Goal: Information Seeking & Learning: Learn about a topic

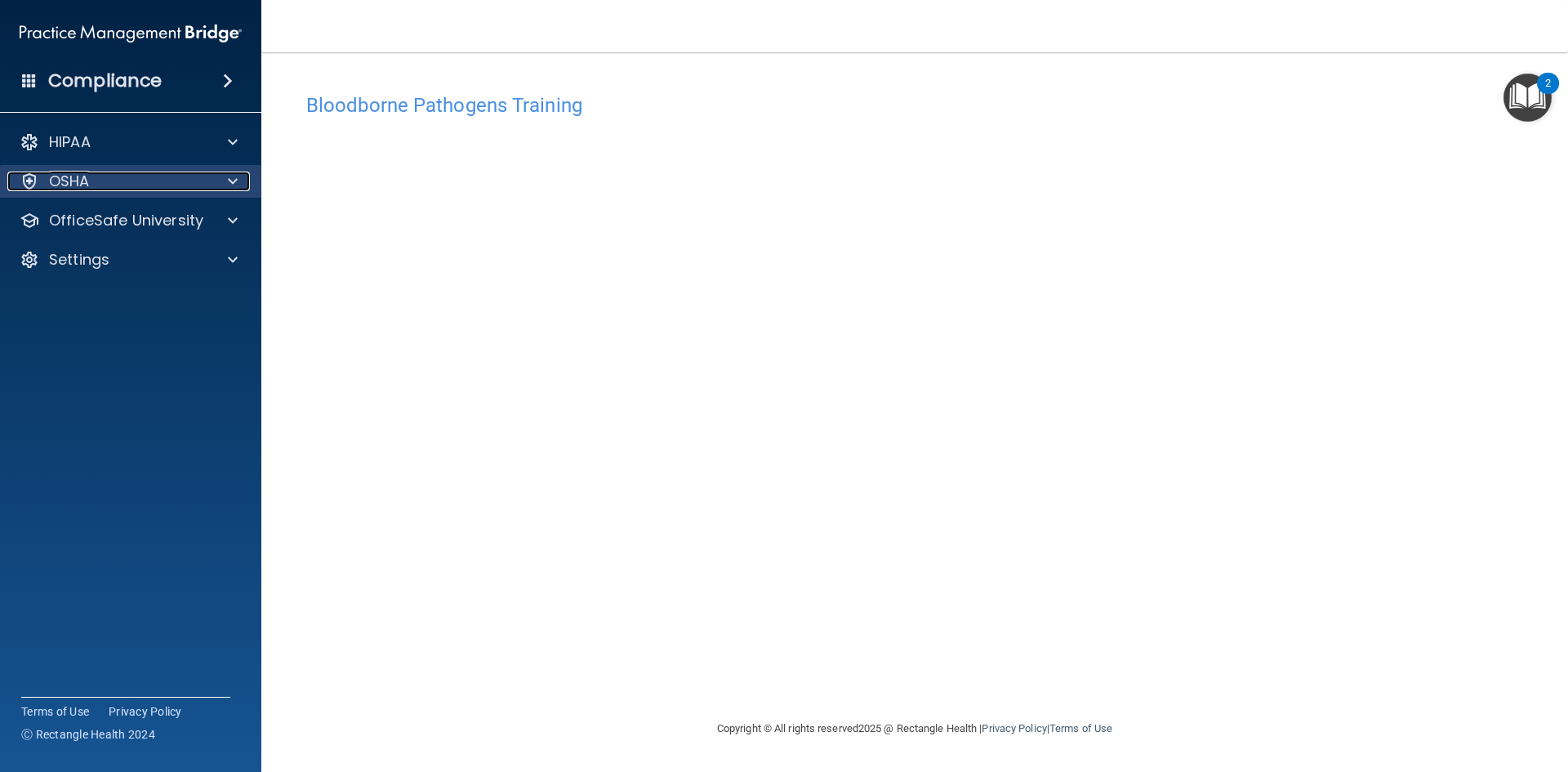
click at [103, 176] on div "OSHA" at bounding box center [109, 181] width 203 height 19
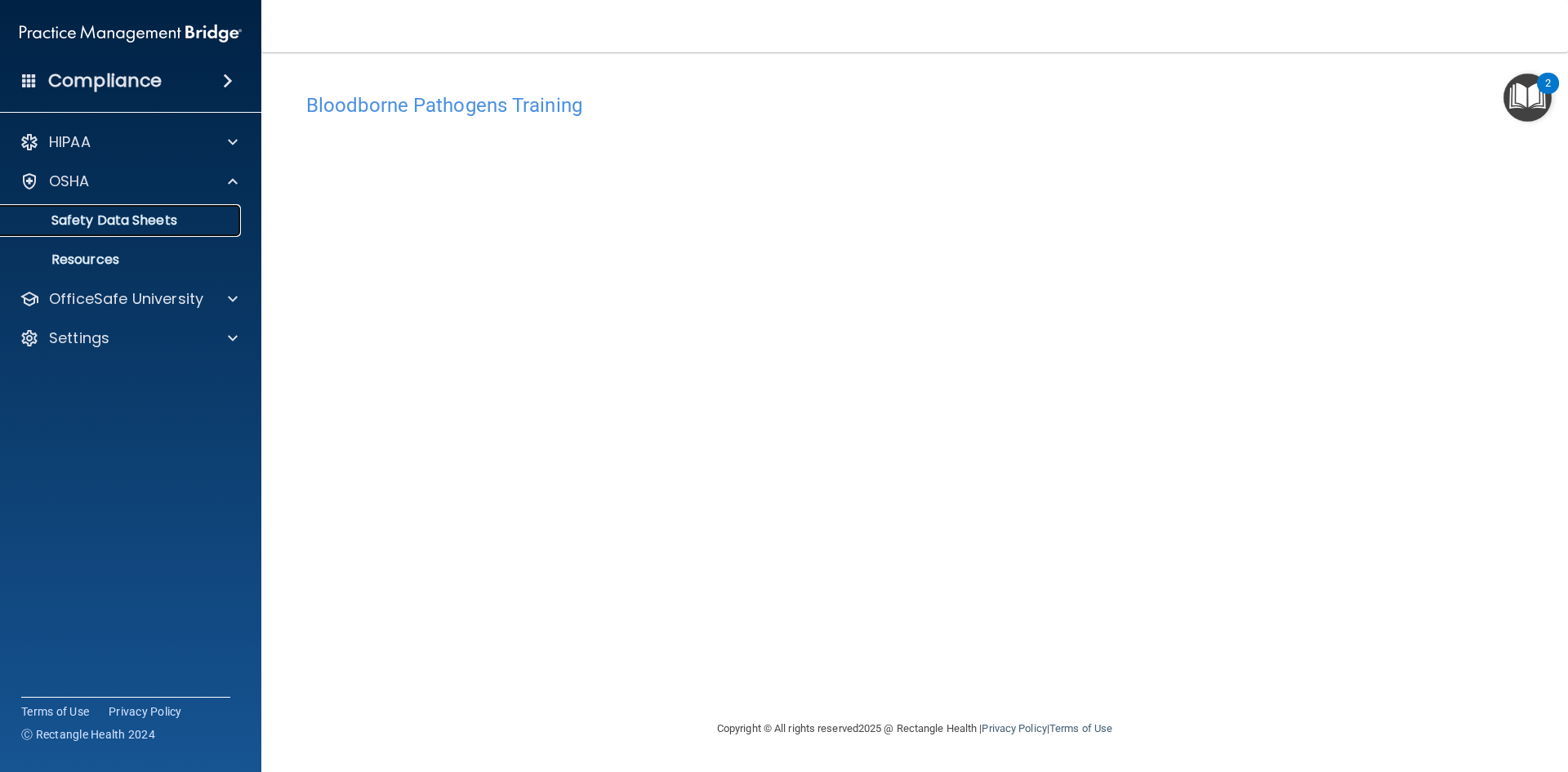
click at [96, 218] on p "Safety Data Sheets" at bounding box center [122, 220] width 223 height 16
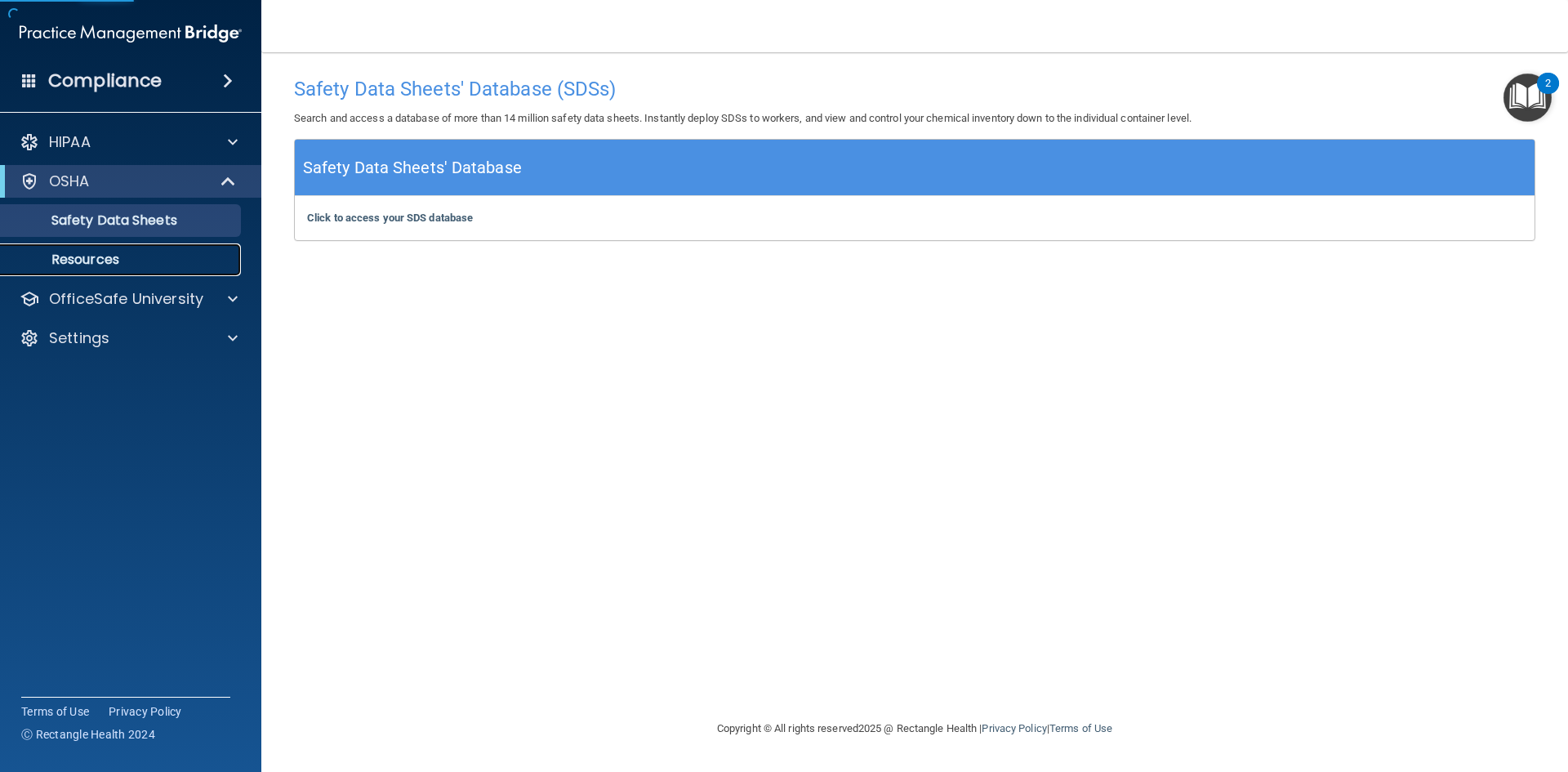
click at [89, 246] on link "Resources" at bounding box center [112, 259] width 257 height 33
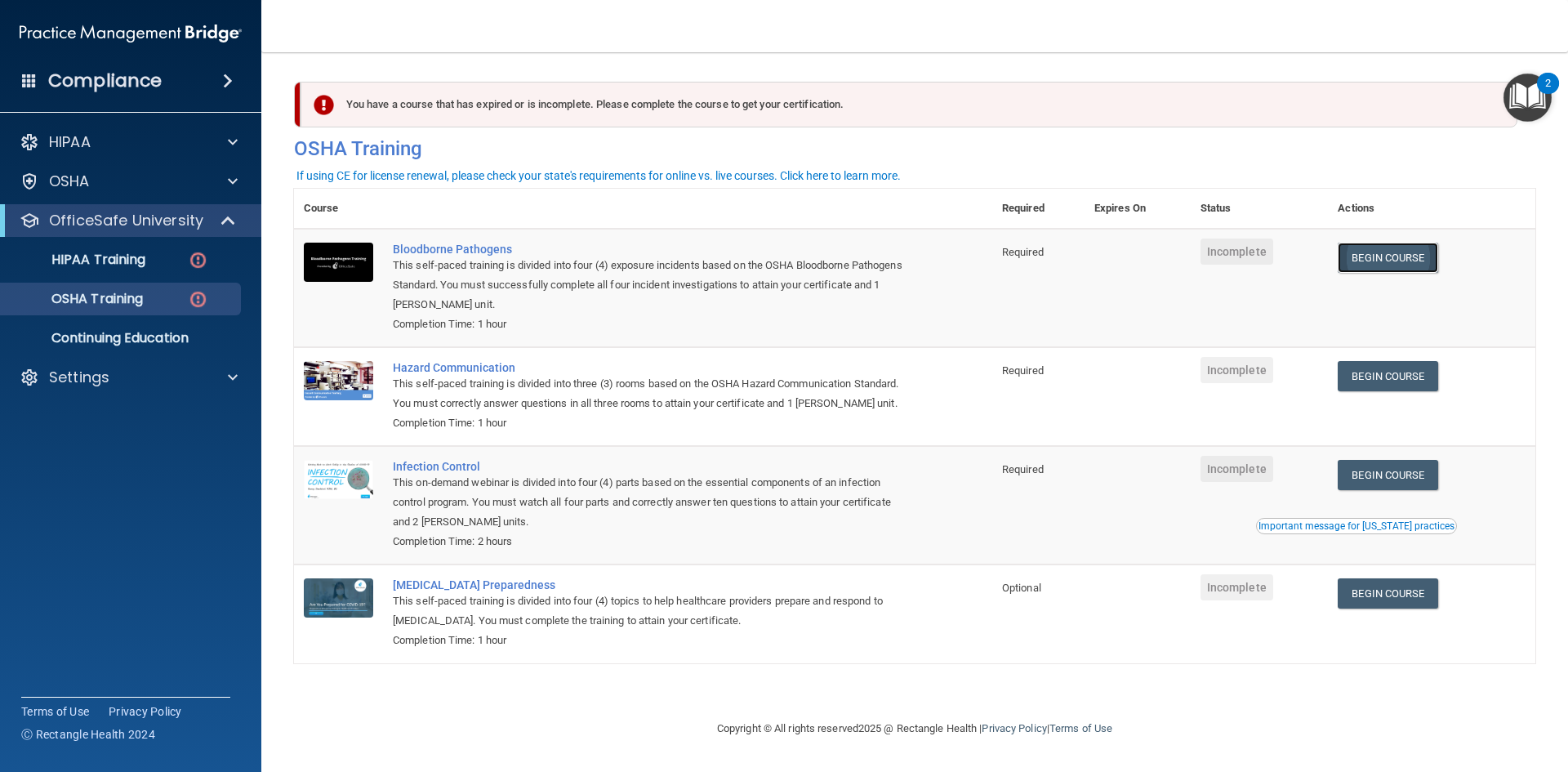
click at [1414, 262] on link "Begin Course" at bounding box center [1387, 257] width 100 height 30
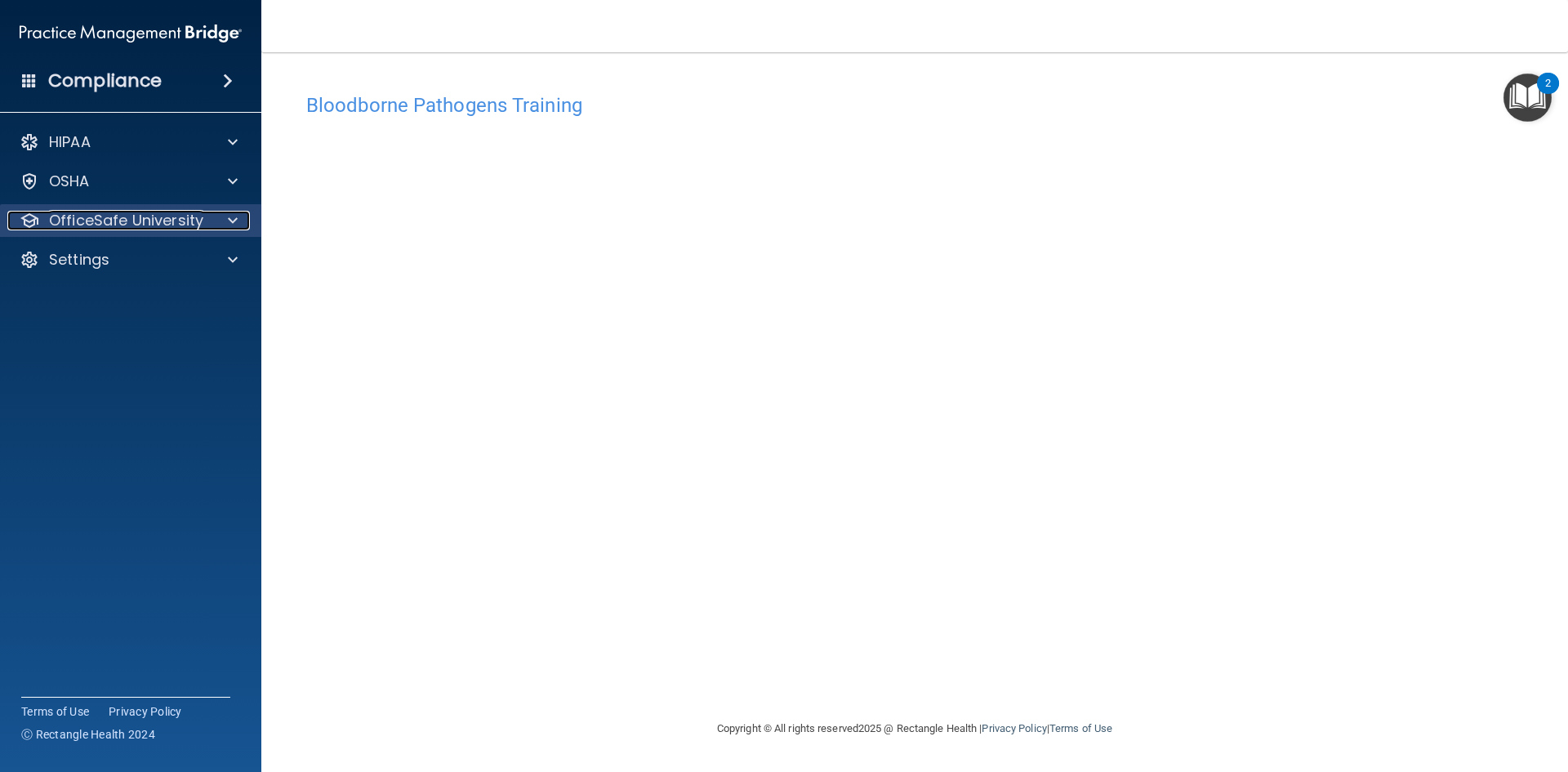
click at [104, 225] on p "OfficeSafe University" at bounding box center [126, 220] width 154 height 19
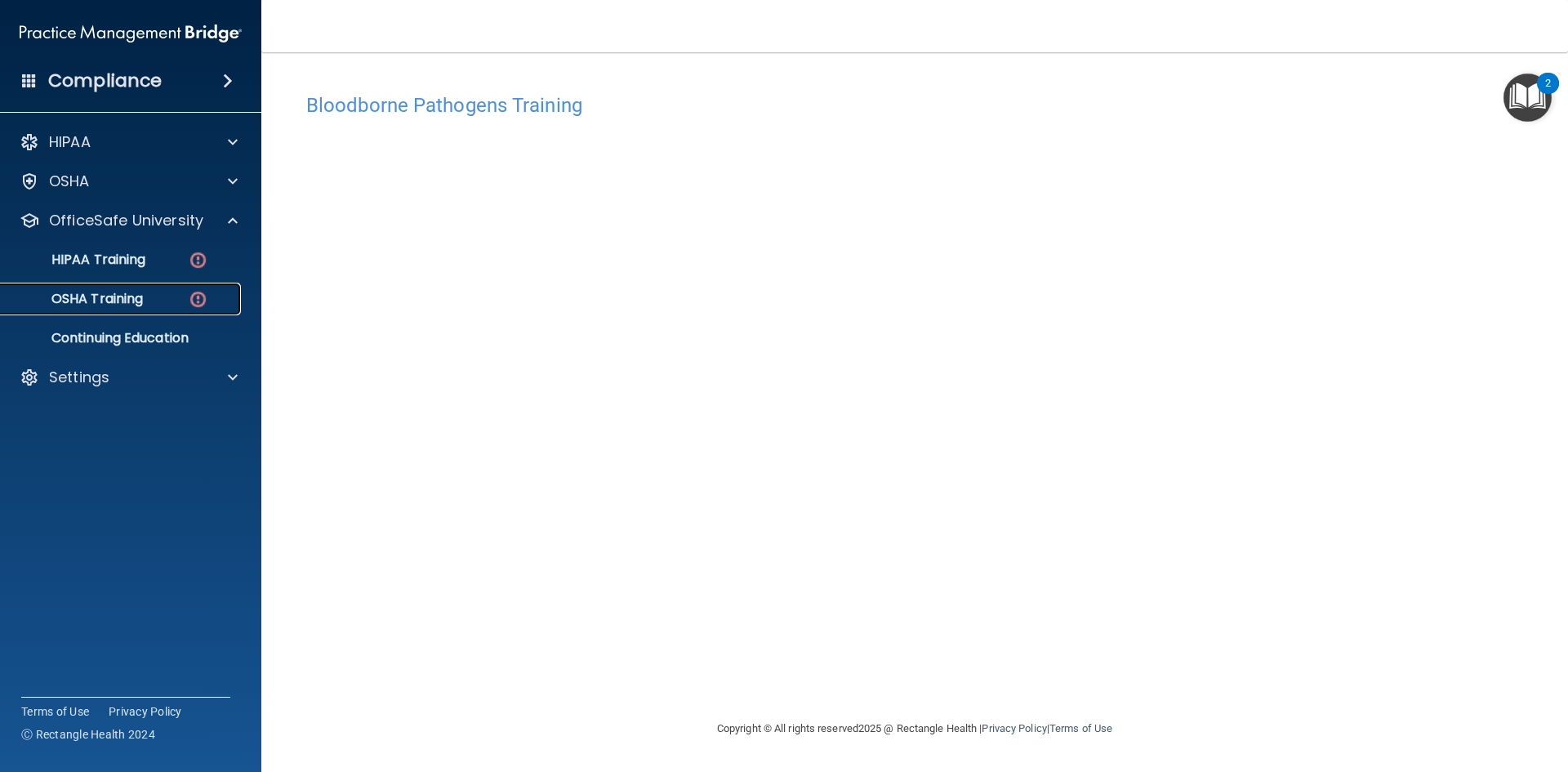
click at [111, 296] on p "OSHA Training" at bounding box center [77, 298] width 132 height 16
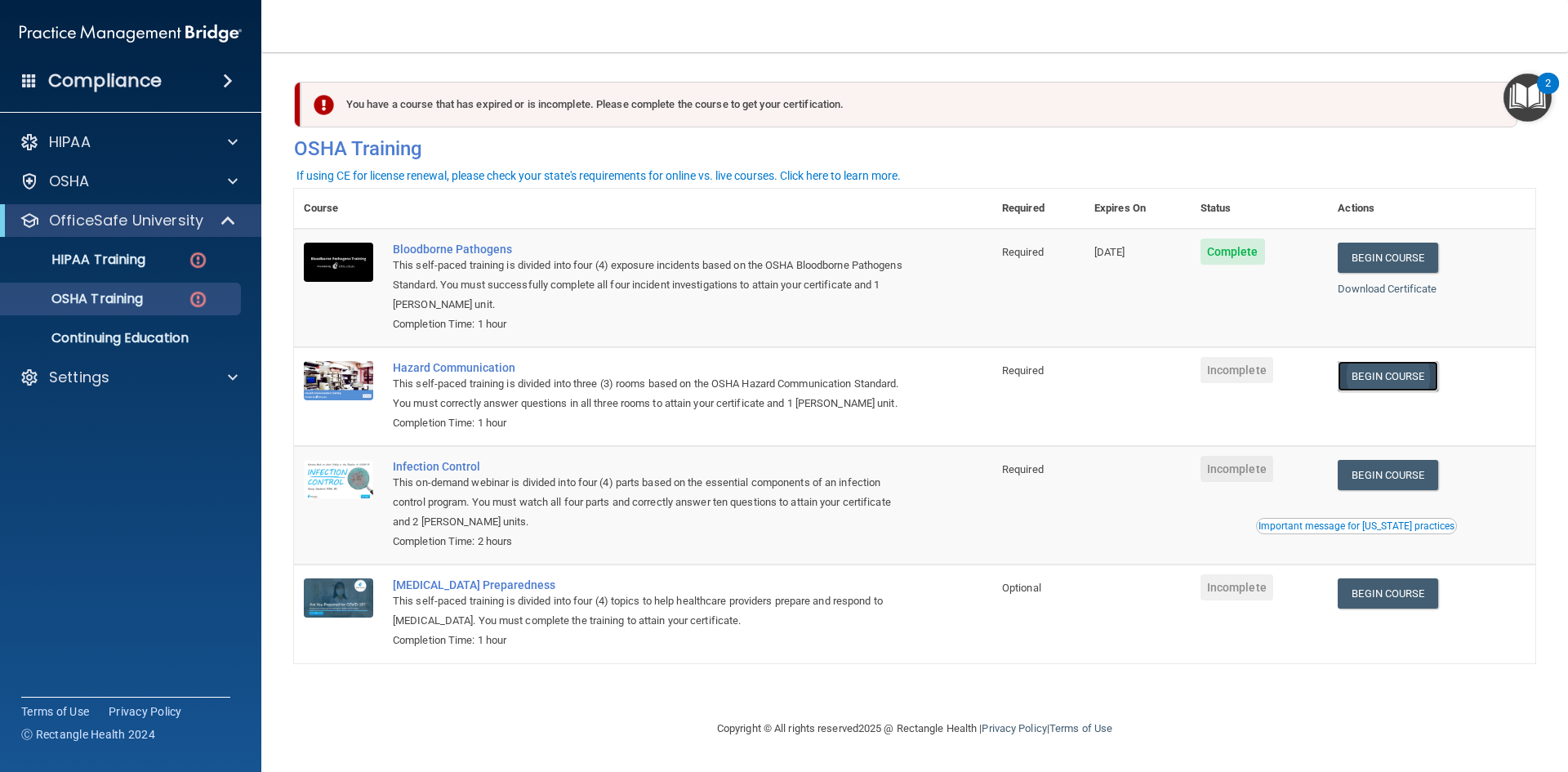
click at [1435, 375] on link "Begin Course" at bounding box center [1387, 376] width 100 height 30
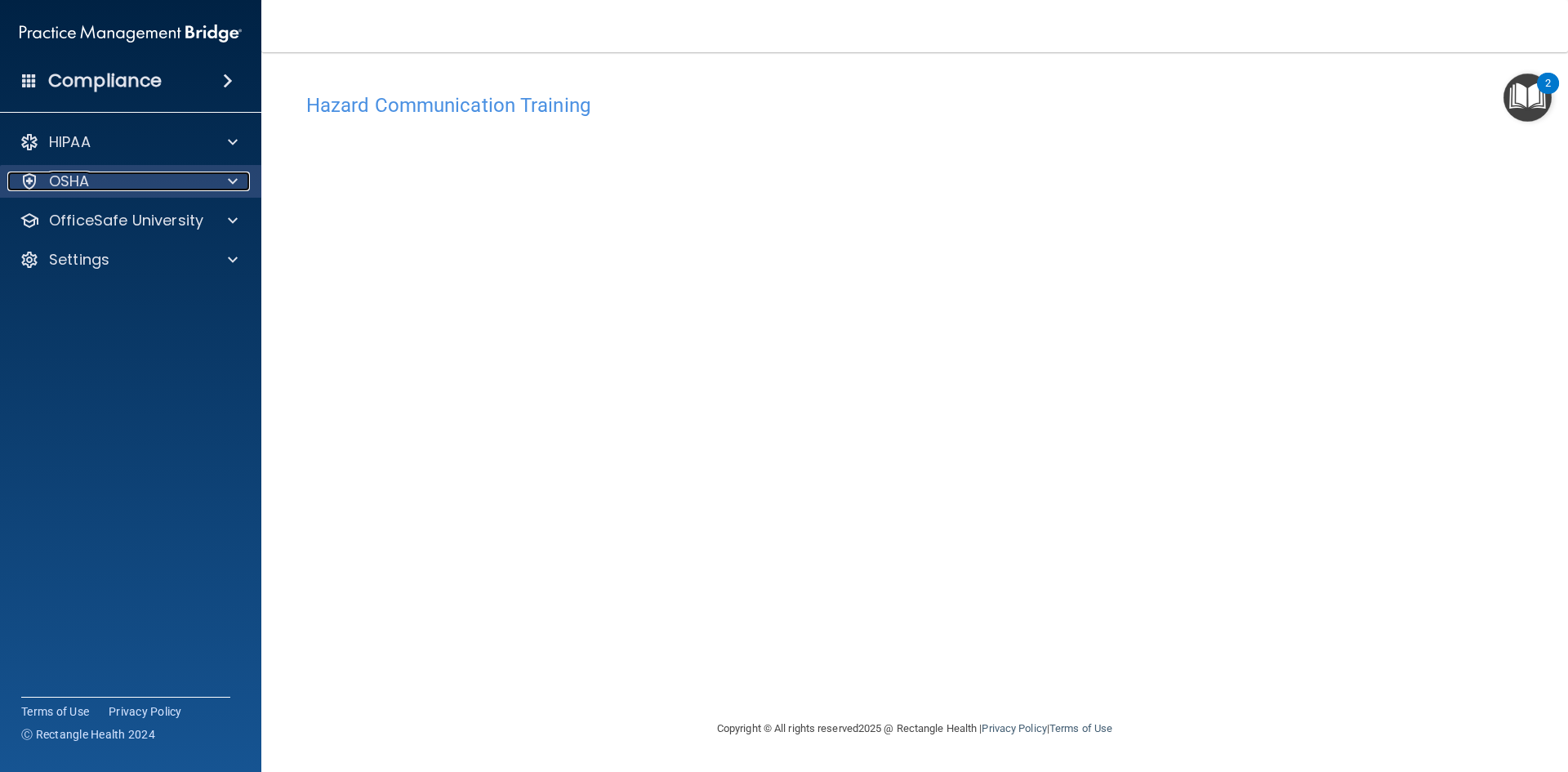
click at [96, 189] on div "OSHA" at bounding box center [109, 181] width 203 height 19
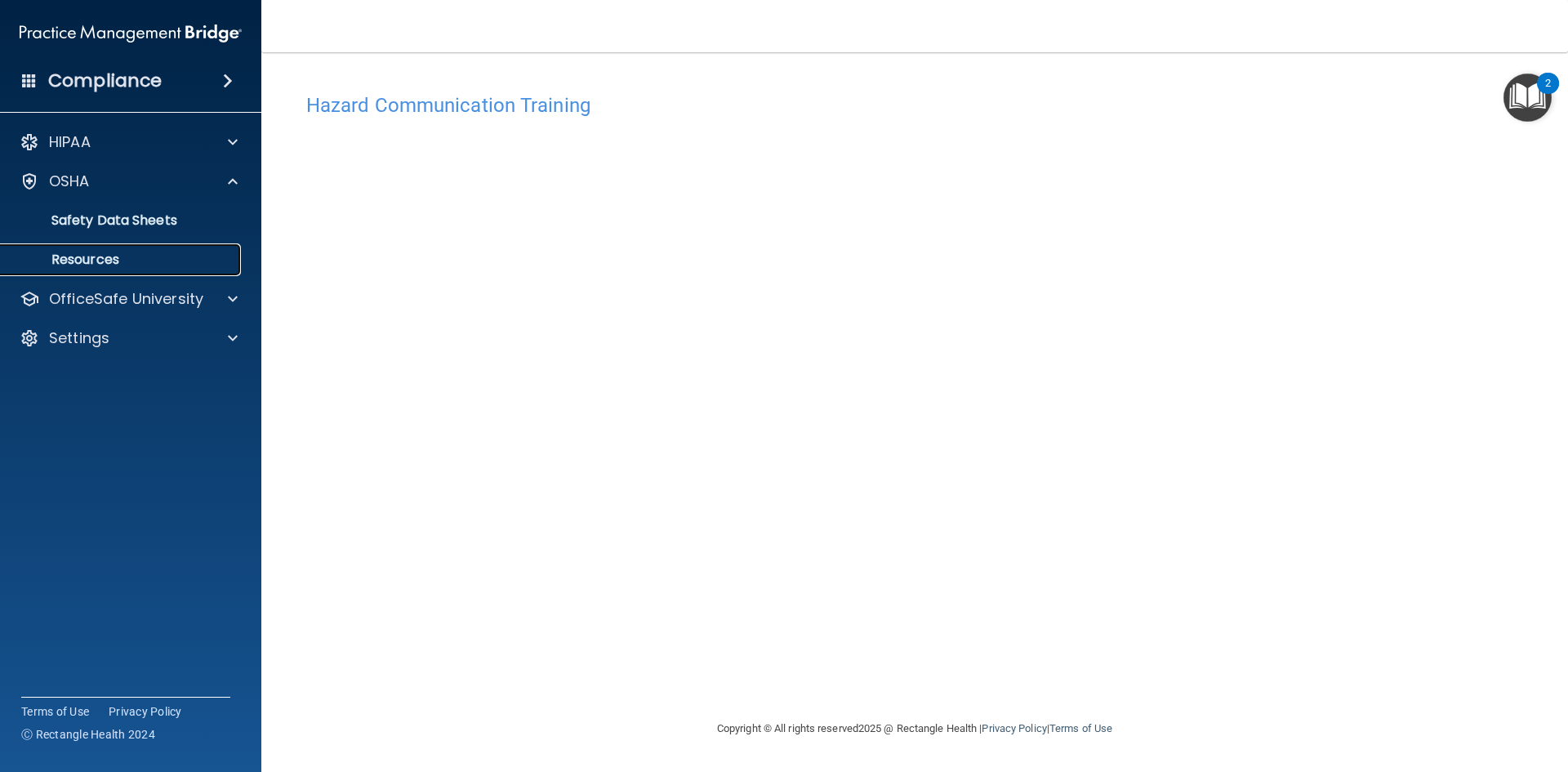
click at [94, 252] on p "Resources" at bounding box center [122, 259] width 223 height 16
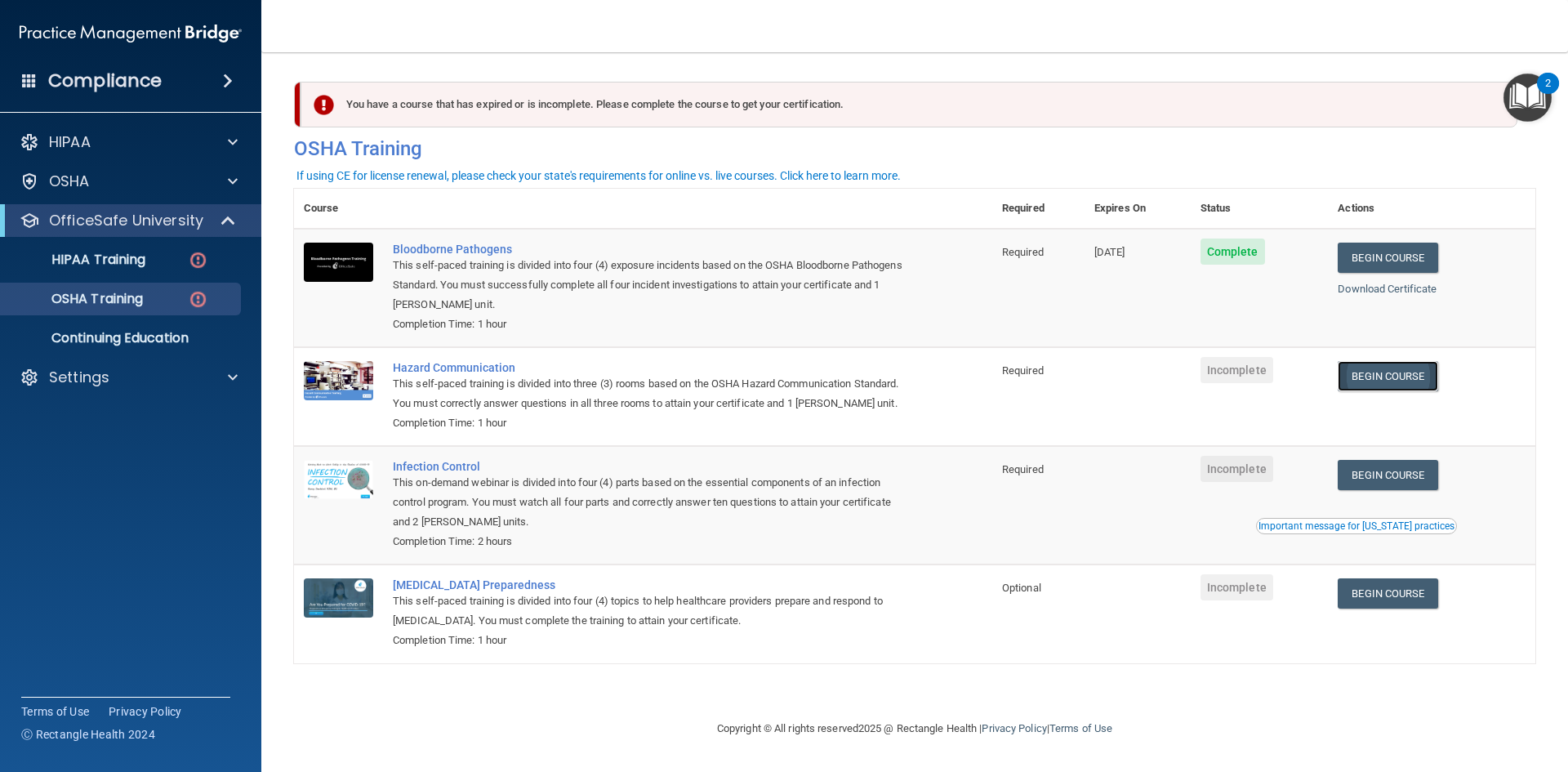
click at [1404, 385] on link "Begin Course" at bounding box center [1387, 376] width 100 height 30
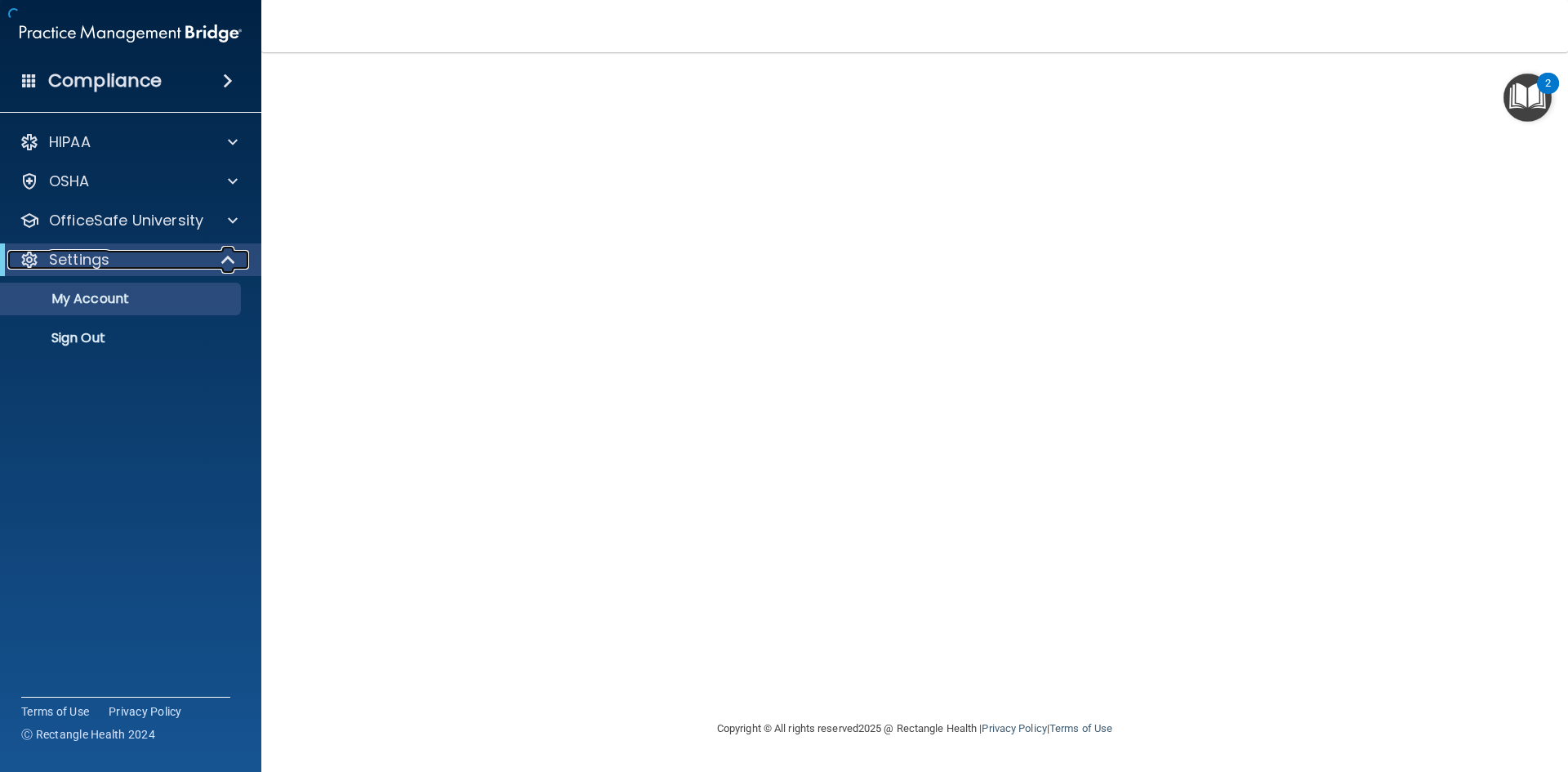
click at [171, 267] on div "Settings" at bounding box center [108, 259] width 202 height 19
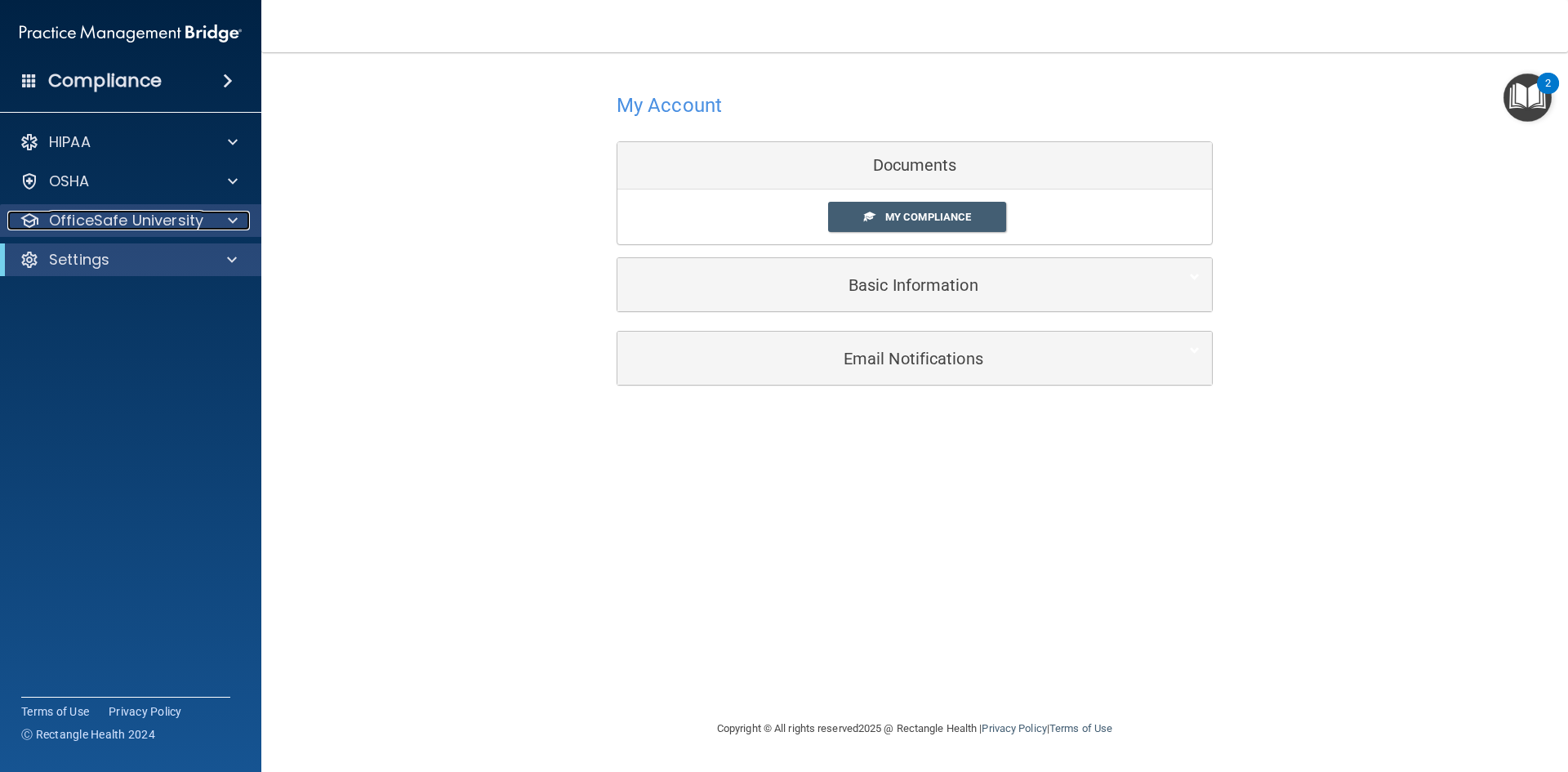
click at [155, 225] on p "OfficeSafe University" at bounding box center [126, 220] width 154 height 19
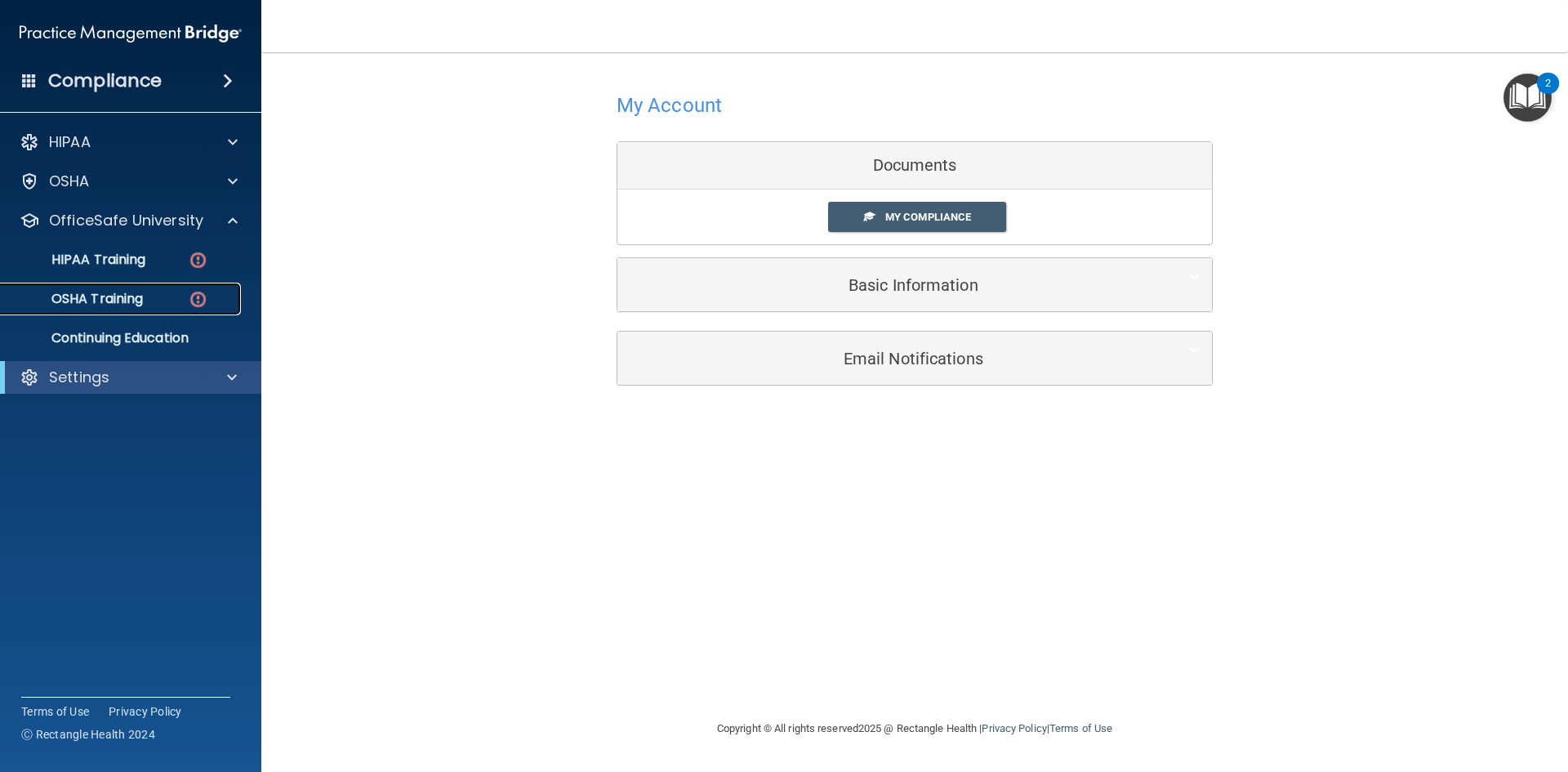
click at [139, 303] on p "OSHA Training" at bounding box center [77, 298] width 132 height 16
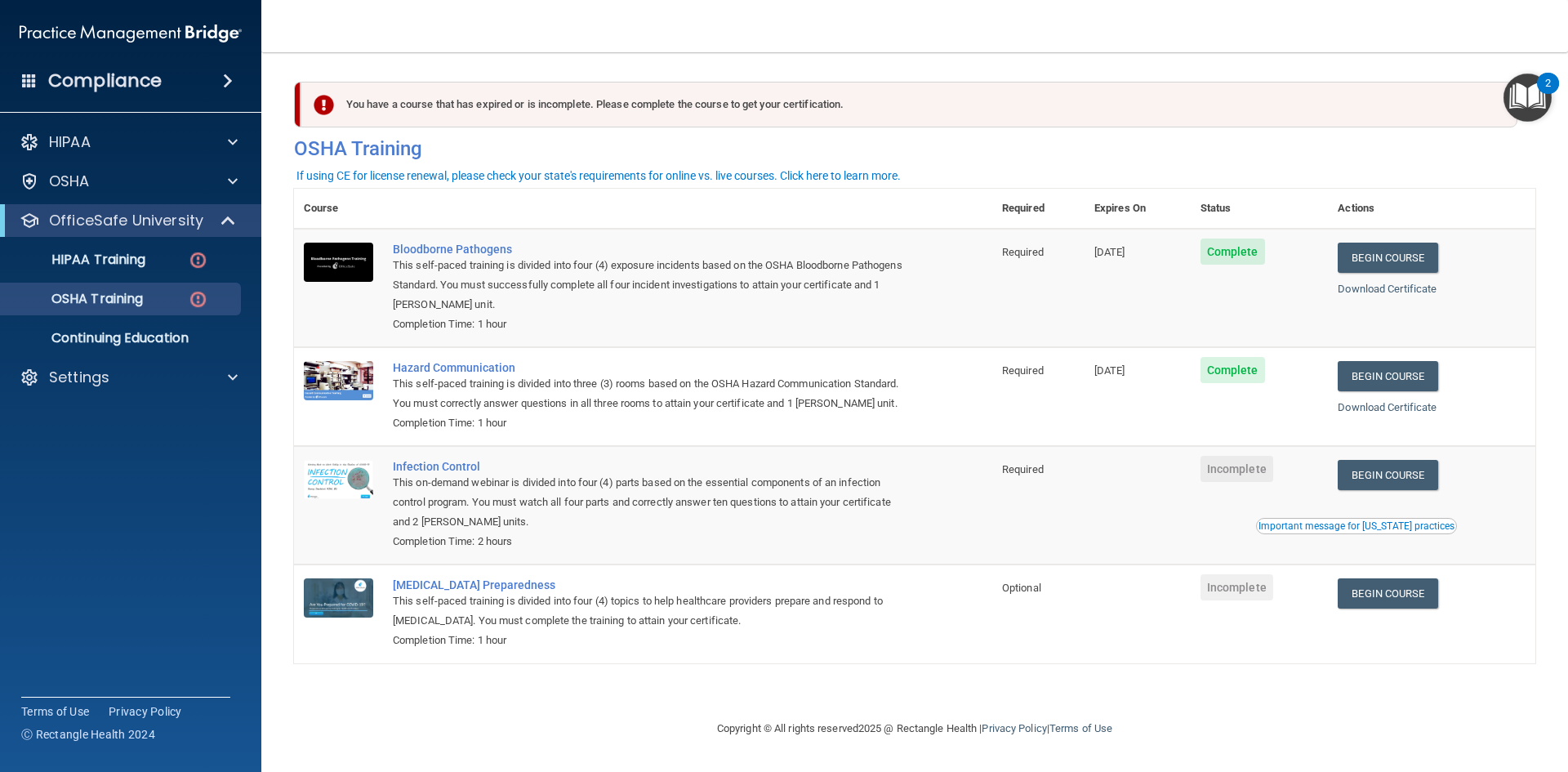
click at [1438, 461] on td "Begin Course Download Certificate Important message for California practices" at bounding box center [1432, 505] width 208 height 118
click at [1431, 473] on link "Begin Course" at bounding box center [1387, 475] width 100 height 30
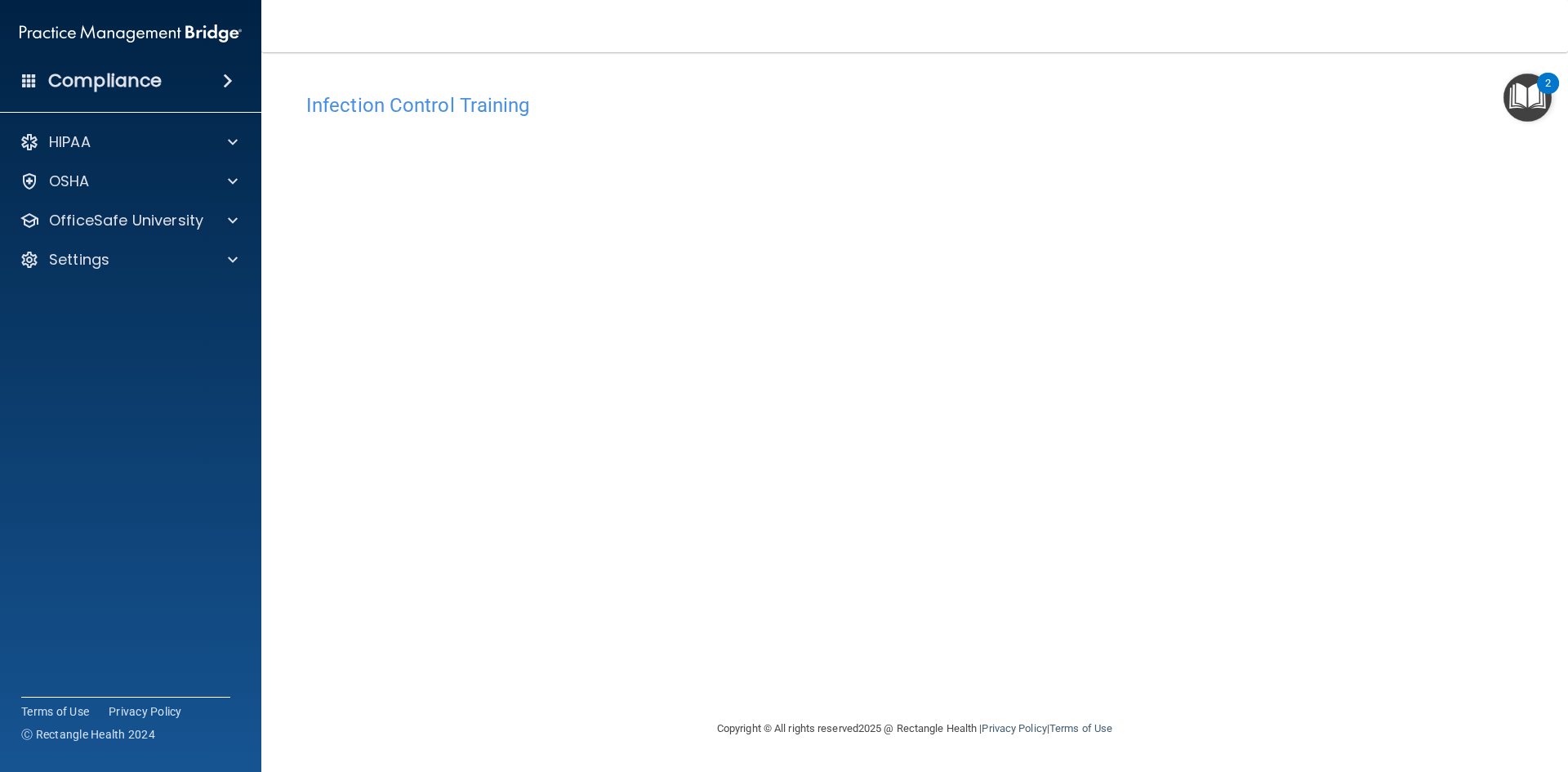
click at [1023, 33] on nav "Toggle navigation Alex Goodwin alexandragoodwin08@outlook.com Manage My Enterpr…" at bounding box center [914, 26] width 1307 height 52
click at [93, 188] on div "OSHA" at bounding box center [109, 181] width 203 height 19
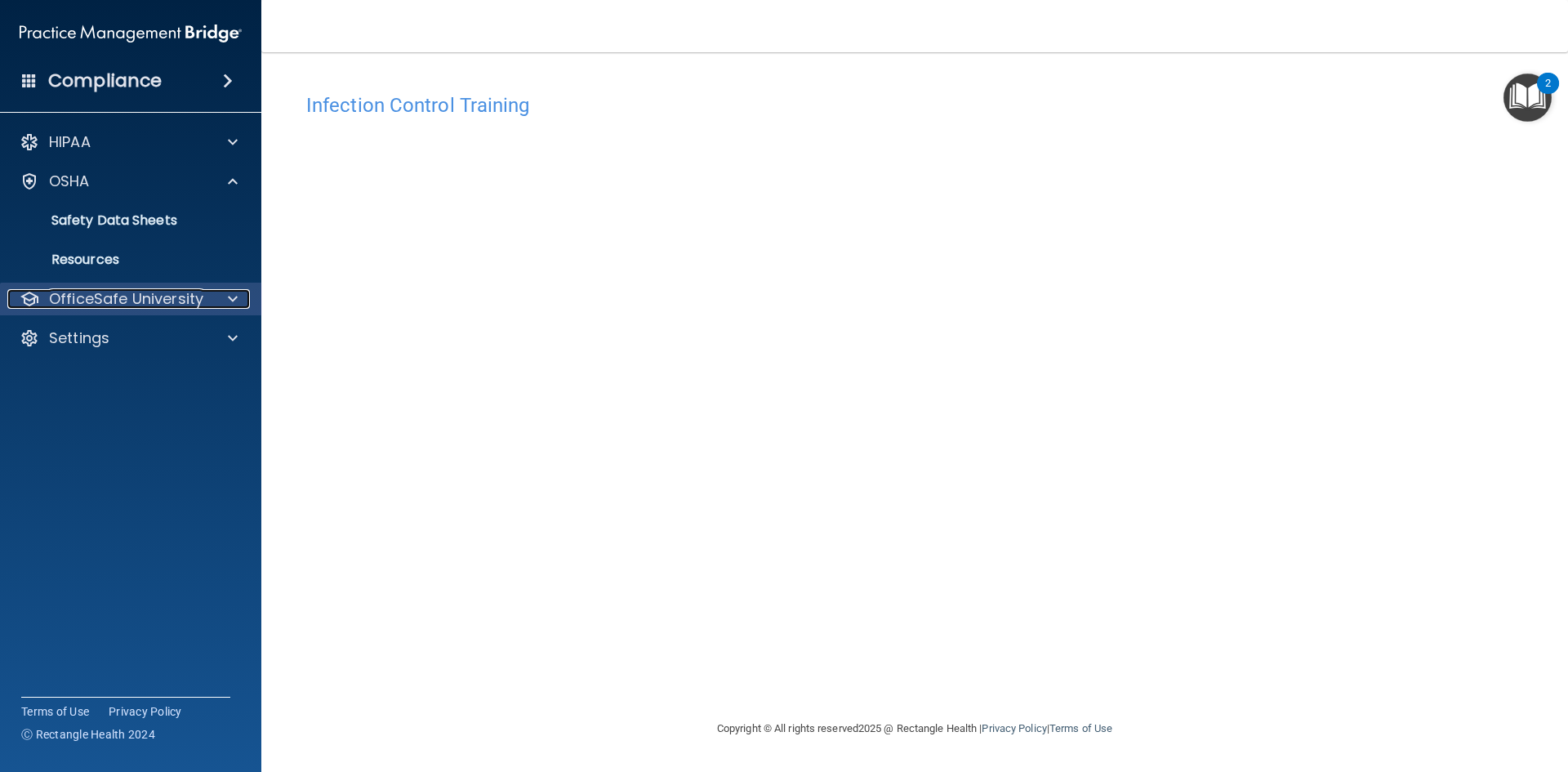
click at [108, 304] on p "OfficeSafe University" at bounding box center [126, 298] width 154 height 19
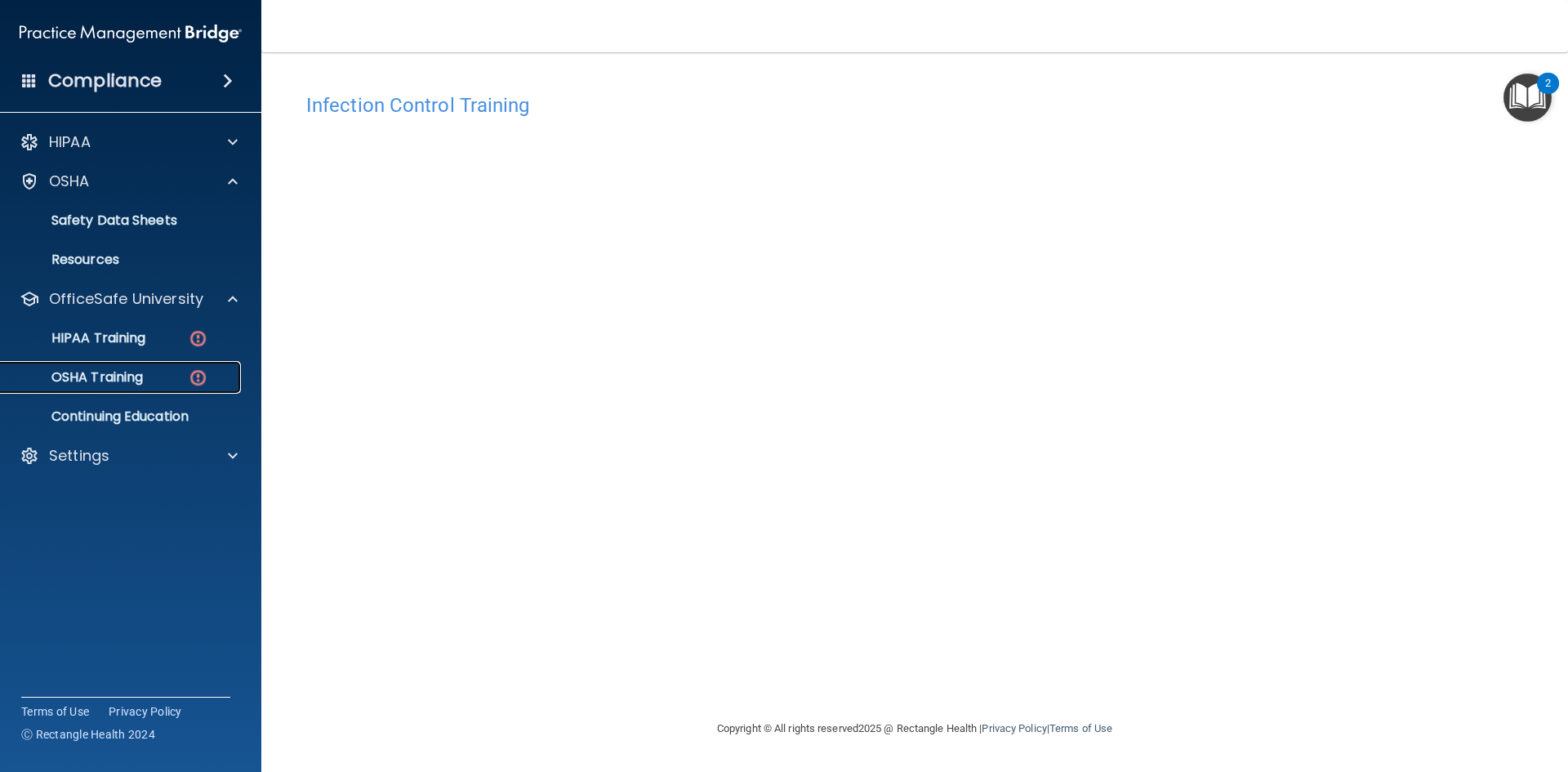
click at [141, 374] on p "OSHA Training" at bounding box center [77, 376] width 132 height 16
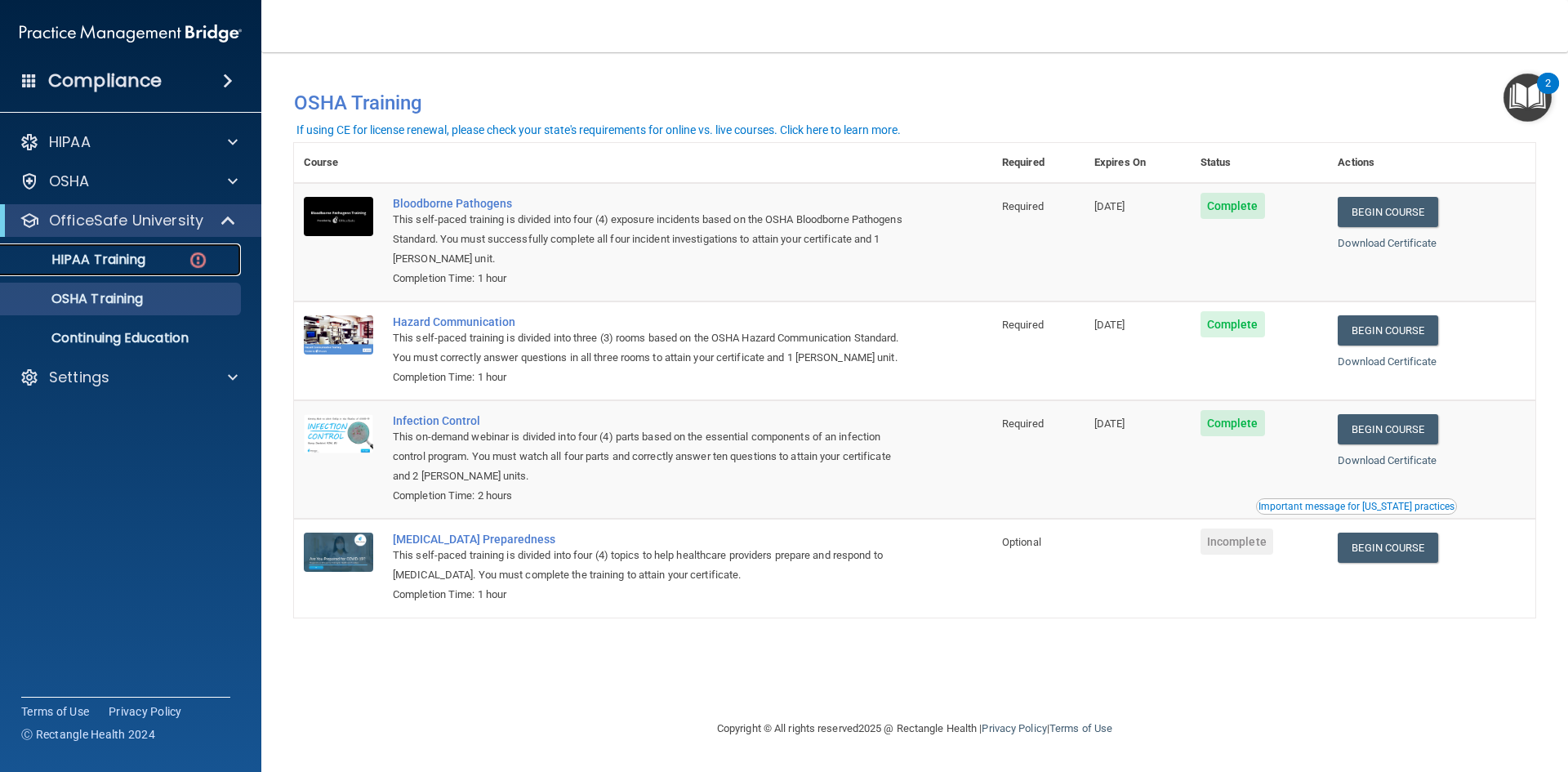
click at [117, 265] on p "HIPAA Training" at bounding box center [78, 259] width 135 height 16
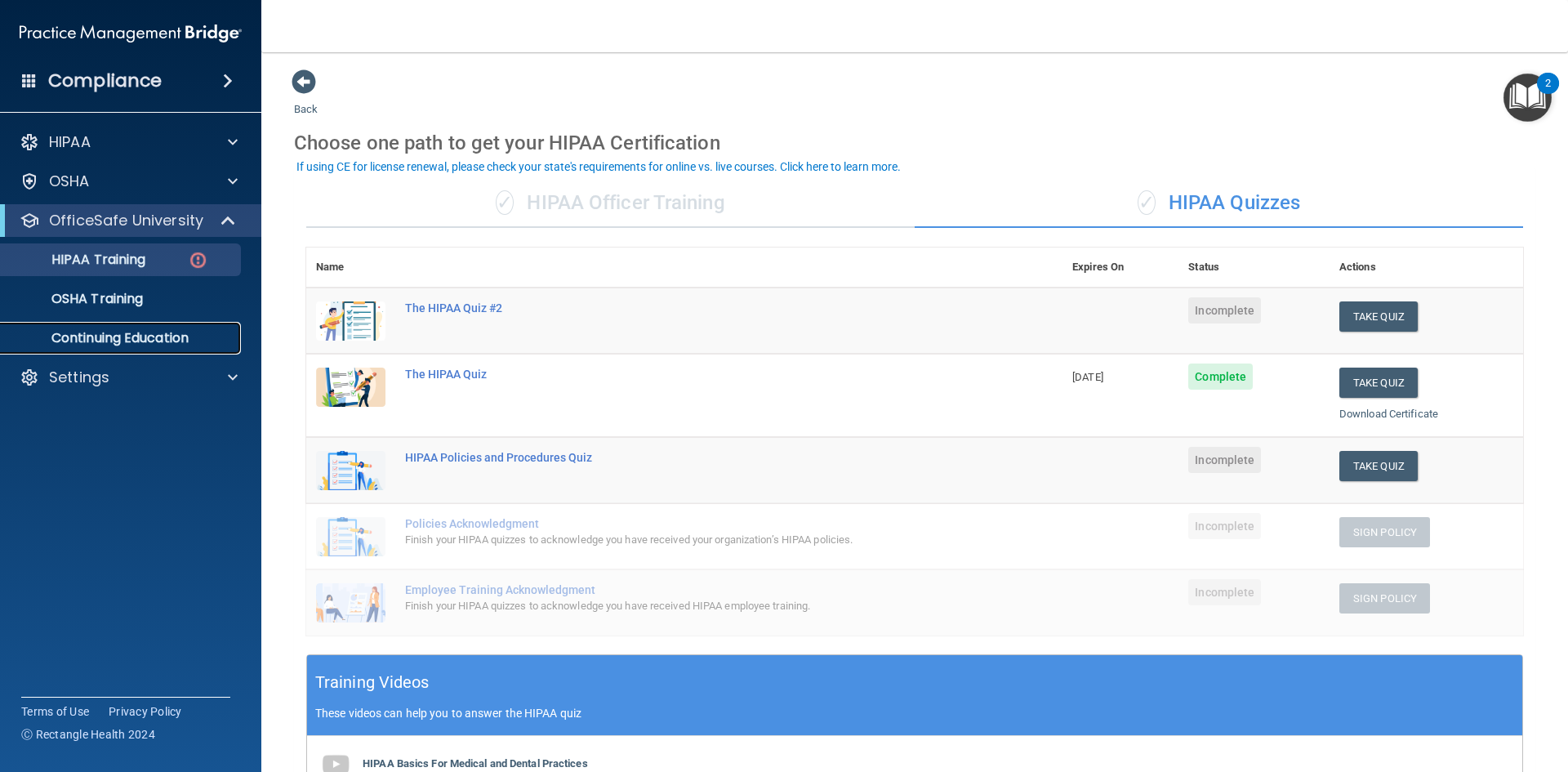
click at [142, 342] on p "Continuing Education" at bounding box center [122, 338] width 223 height 16
